Goal: Find specific page/section: Find specific page/section

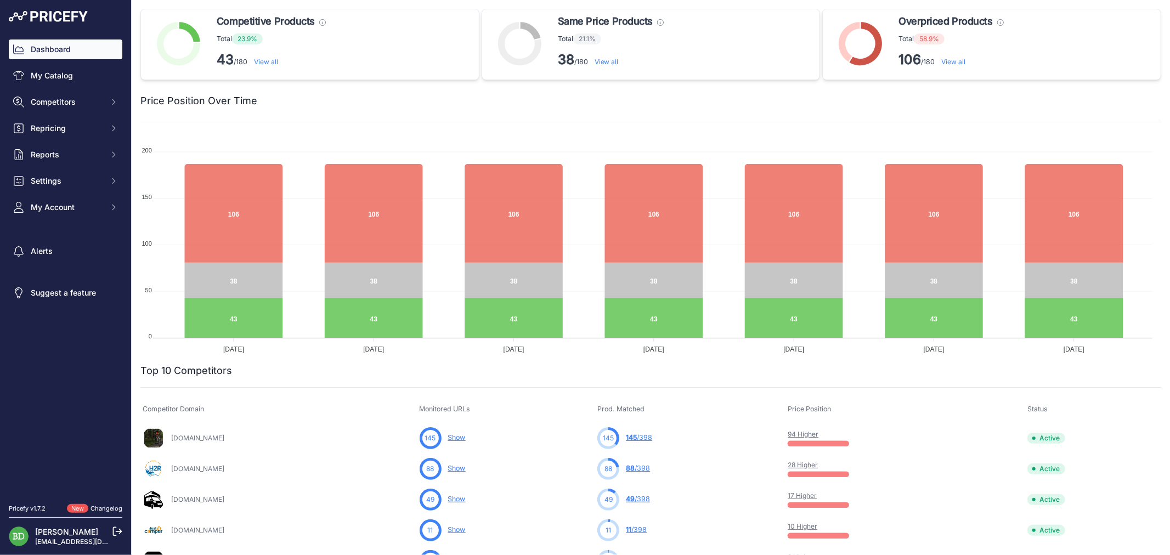
click at [77, 89] on div "Dashboard My Catalog Competitors Competitors Monitored URLs MAP infringements R…" at bounding box center [66, 129] width 114 height 178
click at [78, 84] on link "My Catalog" at bounding box center [66, 76] width 114 height 20
click at [100, 72] on link "My Catalog" at bounding box center [66, 76] width 114 height 20
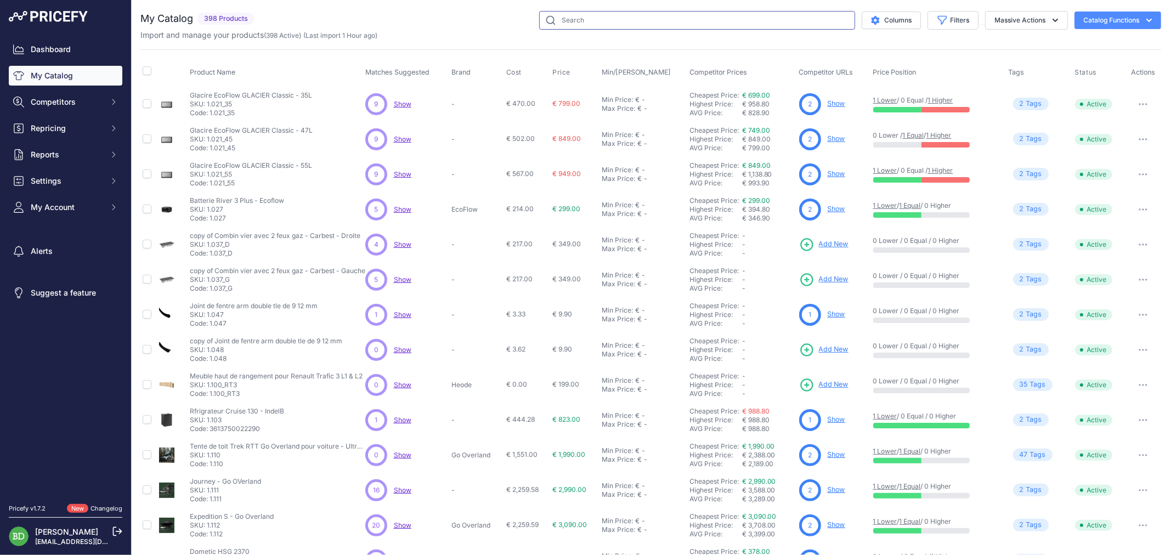
click at [748, 18] on input "text" at bounding box center [697, 20] width 316 height 19
type input "meuble haut"
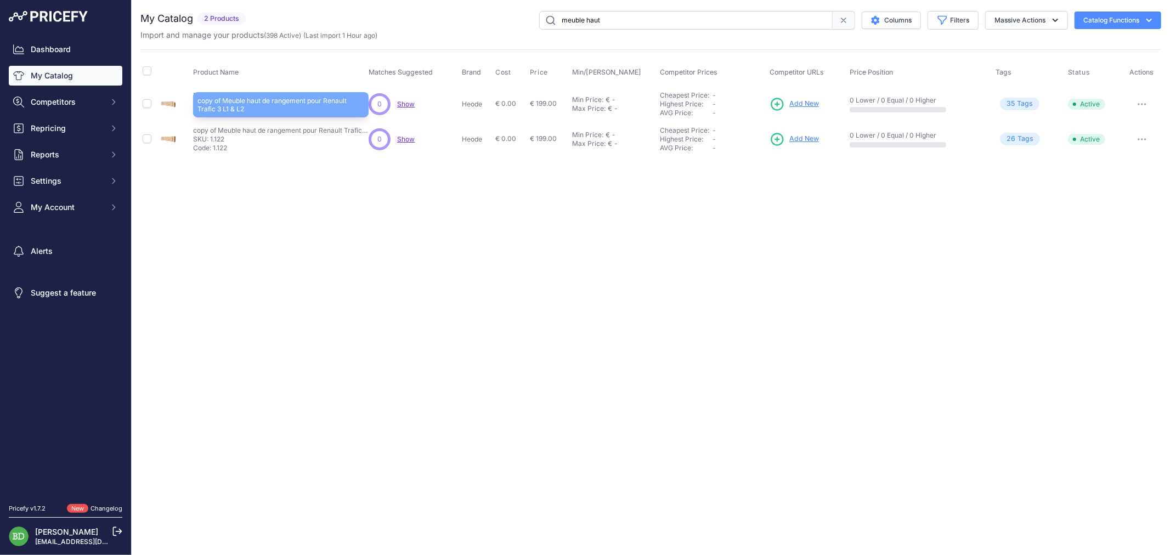
click at [260, 127] on p "copy of Meuble haut de rangement pour Renault Trafic 3 L1 & L2" at bounding box center [281, 130] width 176 height 9
click at [262, 127] on p "copy of Meuble haut de rangement pour Renault Trafic 3 L1 & L2" at bounding box center [281, 130] width 176 height 9
click at [216, 140] on p "SKU: 1.122" at bounding box center [281, 139] width 176 height 9
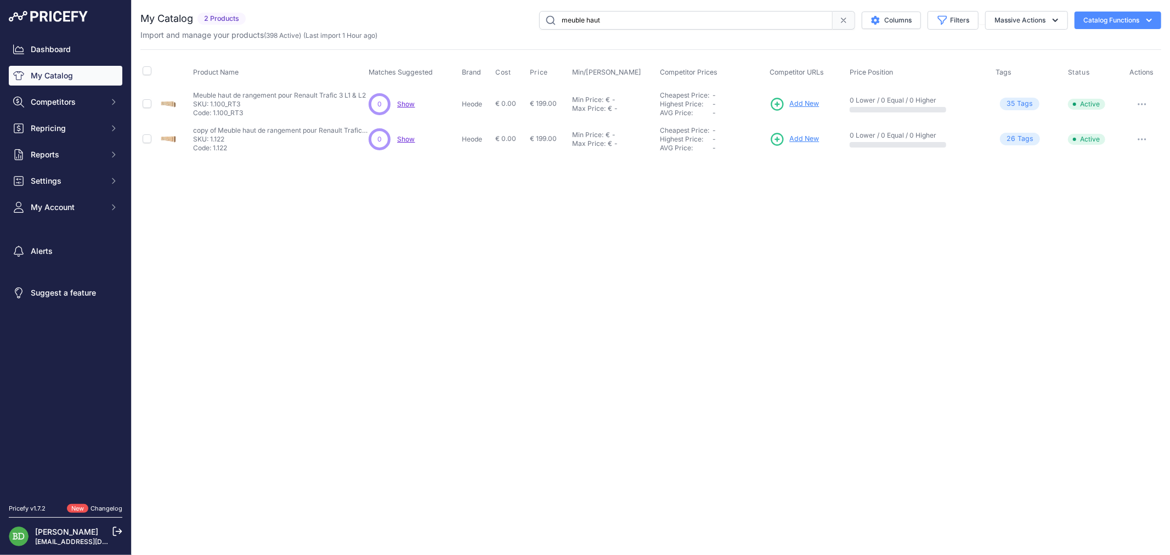
click at [299, 181] on div "Close You are not connected to the internet." at bounding box center [651, 277] width 1039 height 555
click at [278, 132] on p "copy of Meuble haut de rangement pour Renault Trafic 3 L1 & L2" at bounding box center [281, 130] width 176 height 9
click at [280, 179] on div "Close You are not connected to the internet." at bounding box center [651, 277] width 1039 height 555
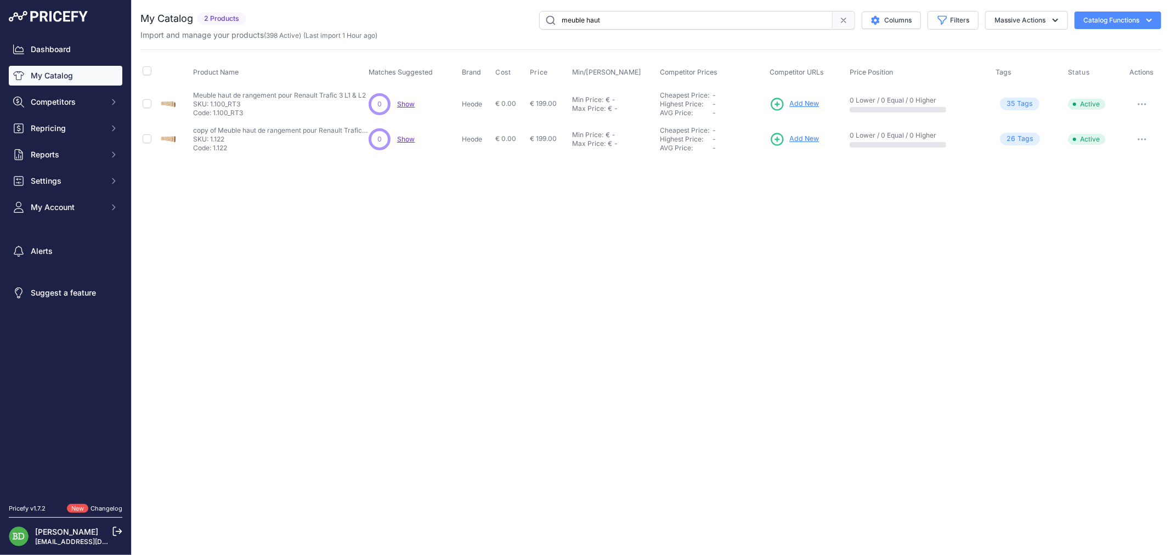
click at [218, 136] on p "SKU: 1.122" at bounding box center [281, 139] width 176 height 9
click at [226, 150] on p "Code: 1.122" at bounding box center [281, 148] width 176 height 9
drag, startPoint x: 608, startPoint y: 18, endPoint x: 526, endPoint y: -2, distance: 84.8
click at [526, 0] on html "Lorem Ipsum Close Dashboard My Catalog Competitors Competitors Monitored URLs M…" at bounding box center [585, 277] width 1170 height 555
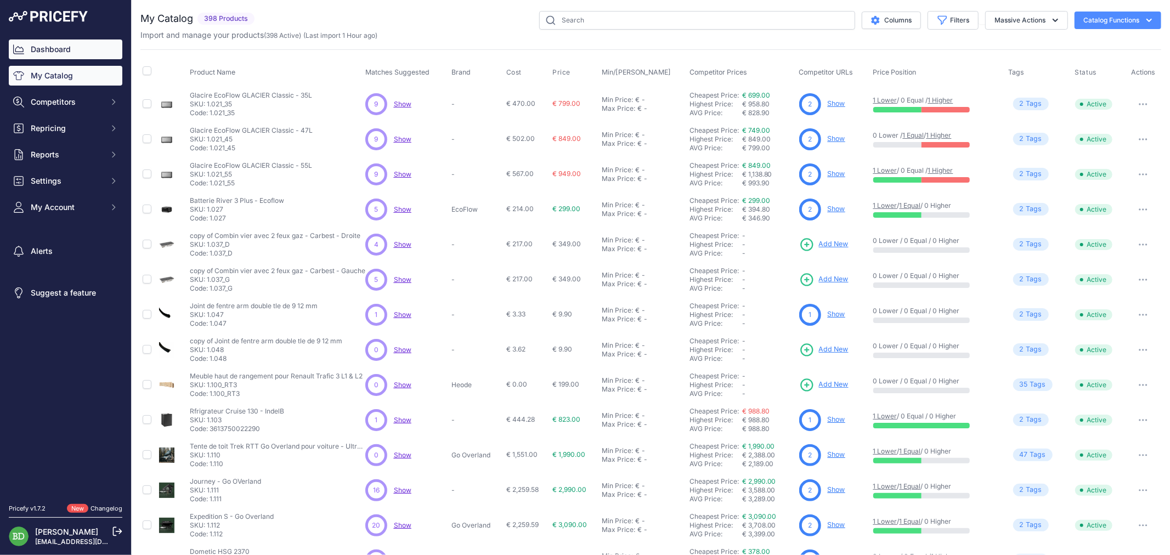
click at [83, 50] on link "Dashboard" at bounding box center [66, 50] width 114 height 20
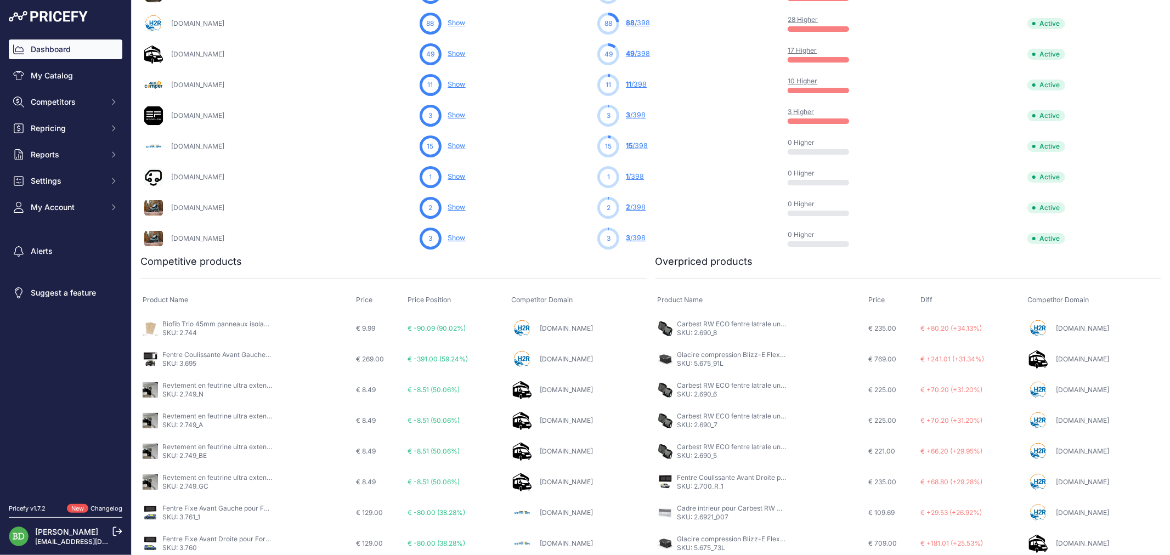
scroll to position [511, 0]
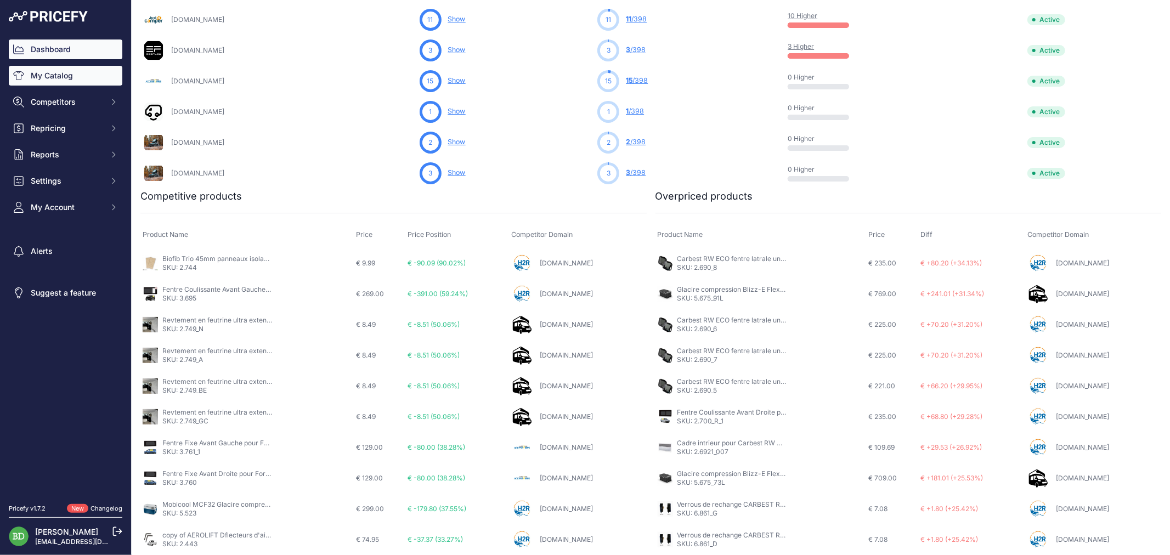
click at [72, 75] on link "My Catalog" at bounding box center [66, 76] width 114 height 20
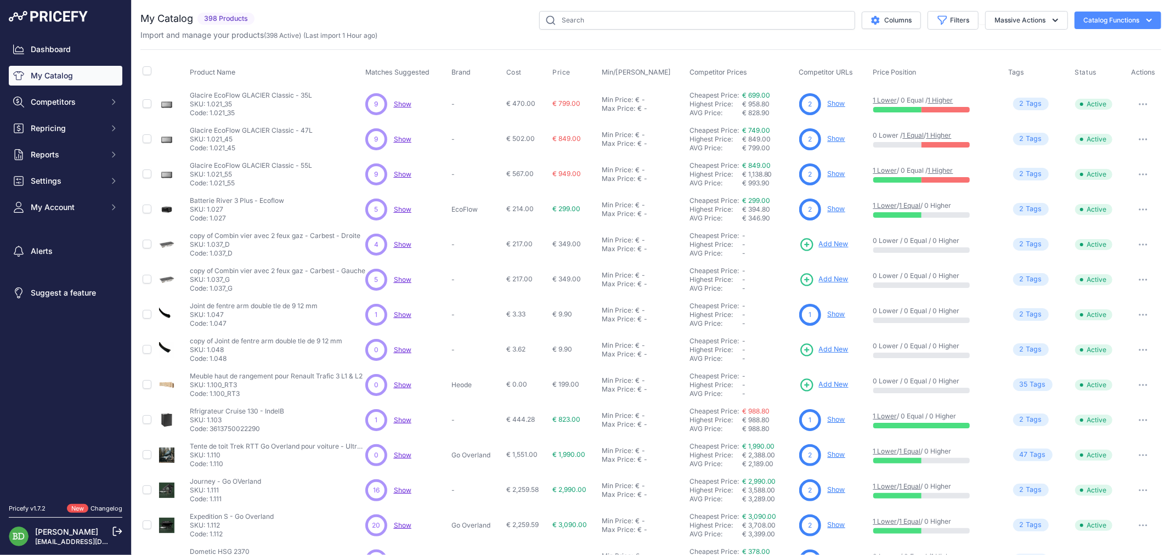
click at [471, 19] on div "Columns Filters Status All Status Only Enabled Only Disabled CAN" at bounding box center [710, 20] width 902 height 19
